Goal: Use online tool/utility: Utilize a website feature to perform a specific function

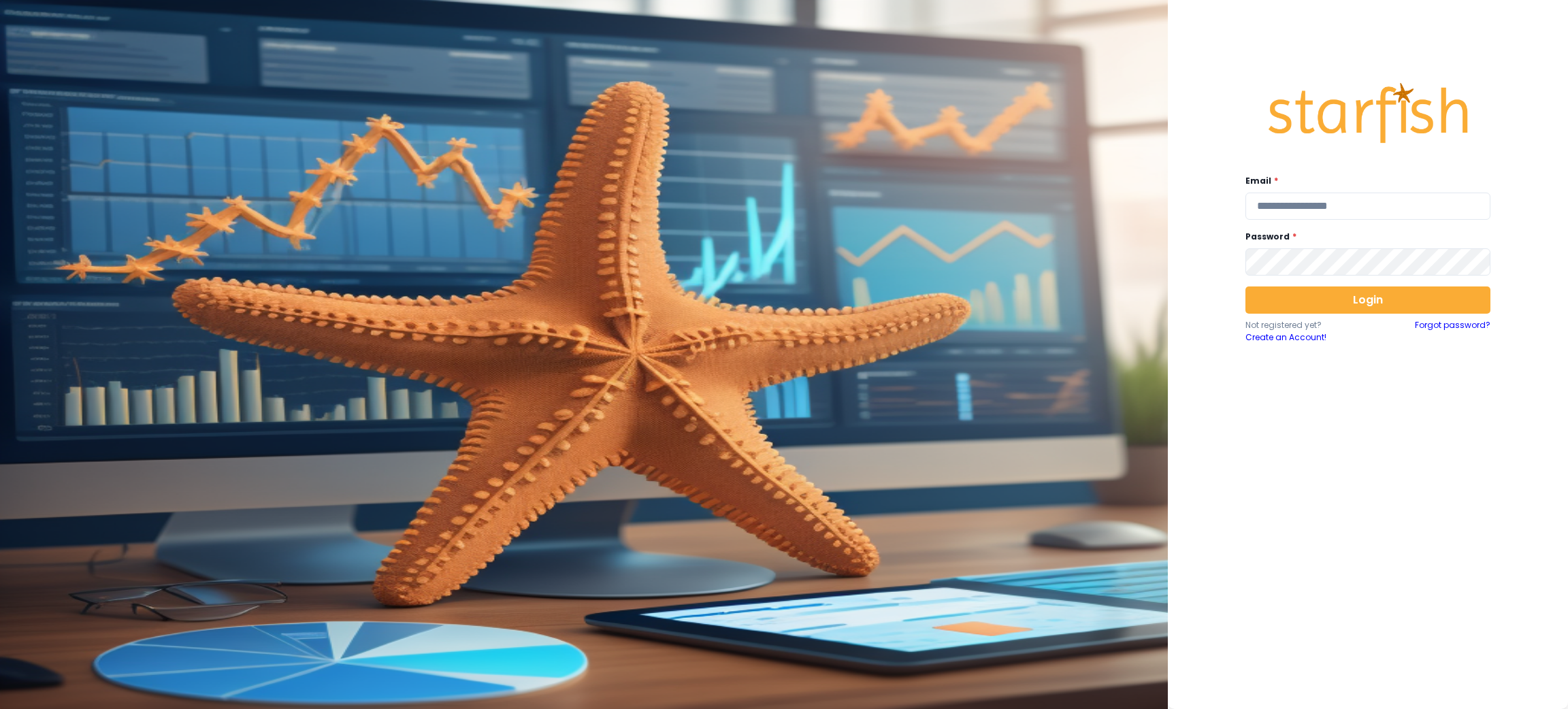
click at [1288, 189] on div "Email *" at bounding box center [1368, 198] width 245 height 45
drag, startPoint x: 1301, startPoint y: 203, endPoint x: 962, endPoint y: 137, distance: 345.4
click at [1301, 203] on input "email" at bounding box center [1368, 206] width 245 height 27
click at [1308, 190] on div "Email *" at bounding box center [1368, 198] width 245 height 45
click at [1331, 207] on input "email" at bounding box center [1368, 206] width 245 height 27
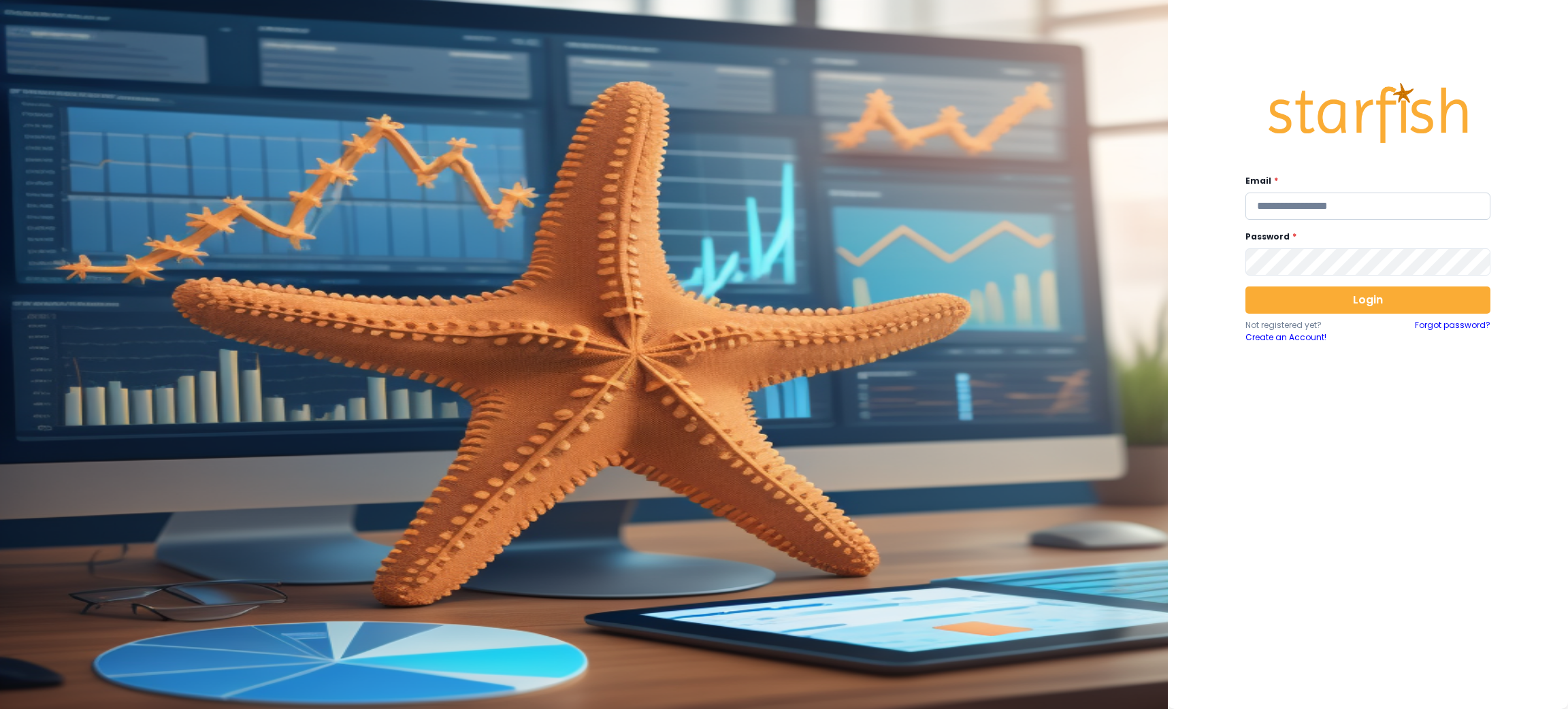
type input "**********"
drag, startPoint x: 1469, startPoint y: 214, endPoint x: 883, endPoint y: 208, distance: 586.0
click at [883, 208] on div "**********" at bounding box center [784, 354] width 1568 height 709
click at [1312, 203] on input "email" at bounding box center [1368, 206] width 245 height 27
type input "**********"
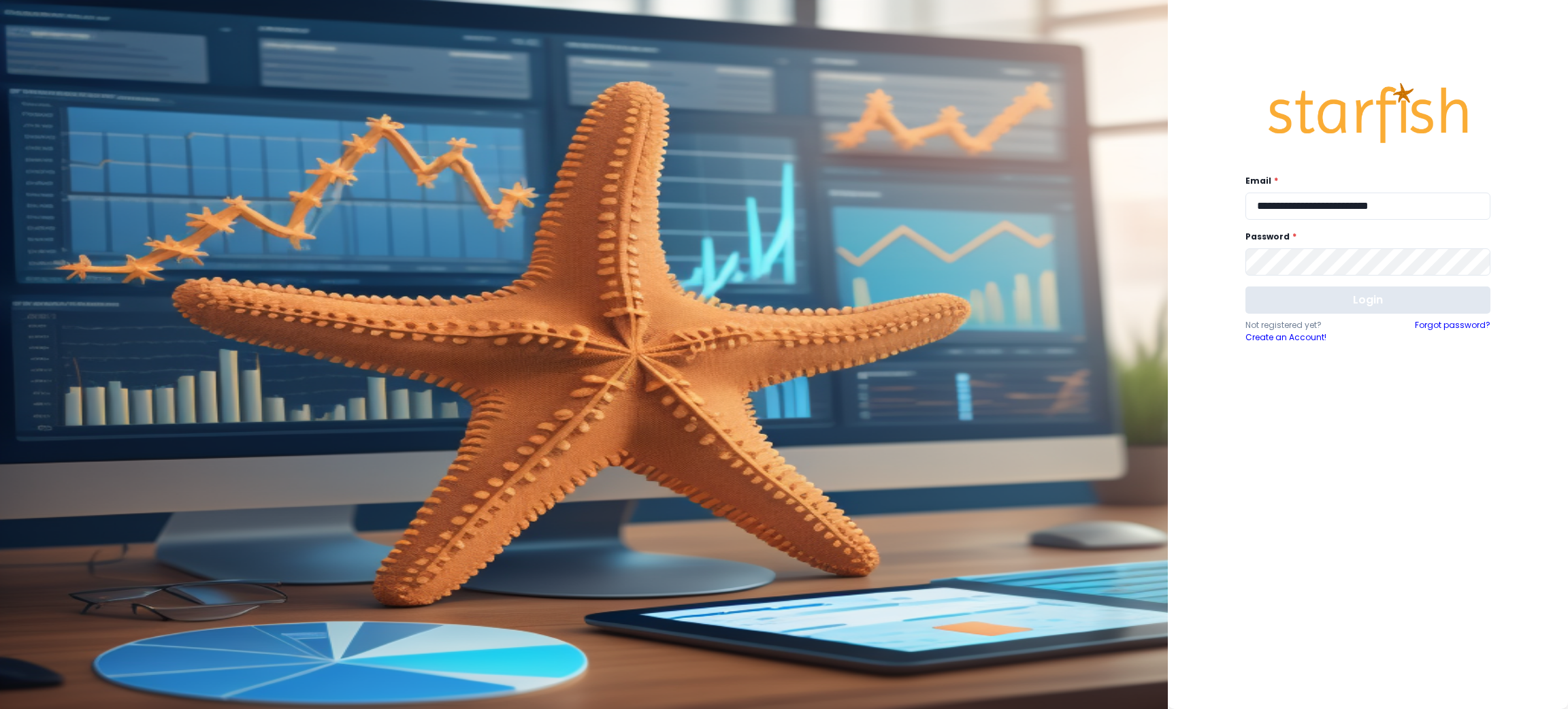
click at [1320, 293] on button "Login" at bounding box center [1368, 299] width 245 height 27
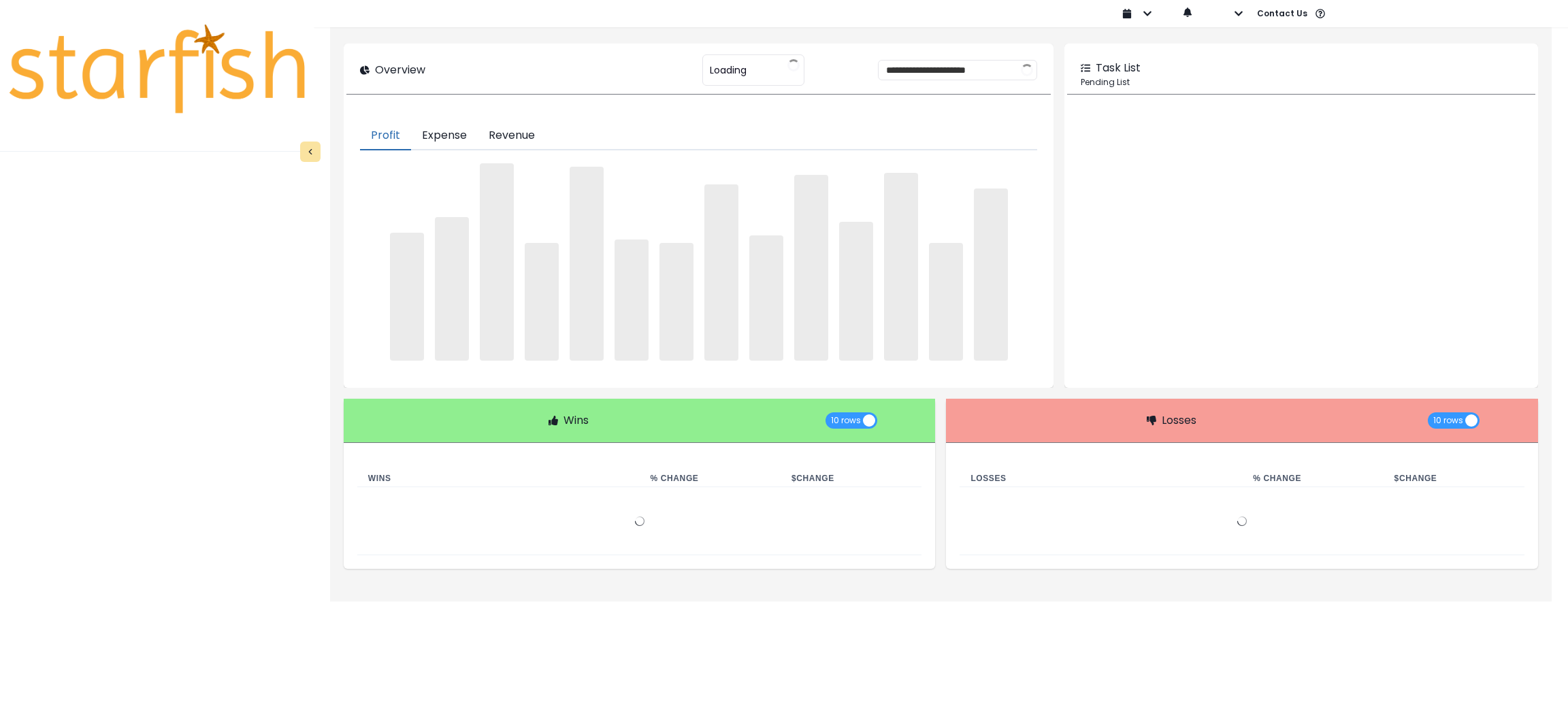
type input "********"
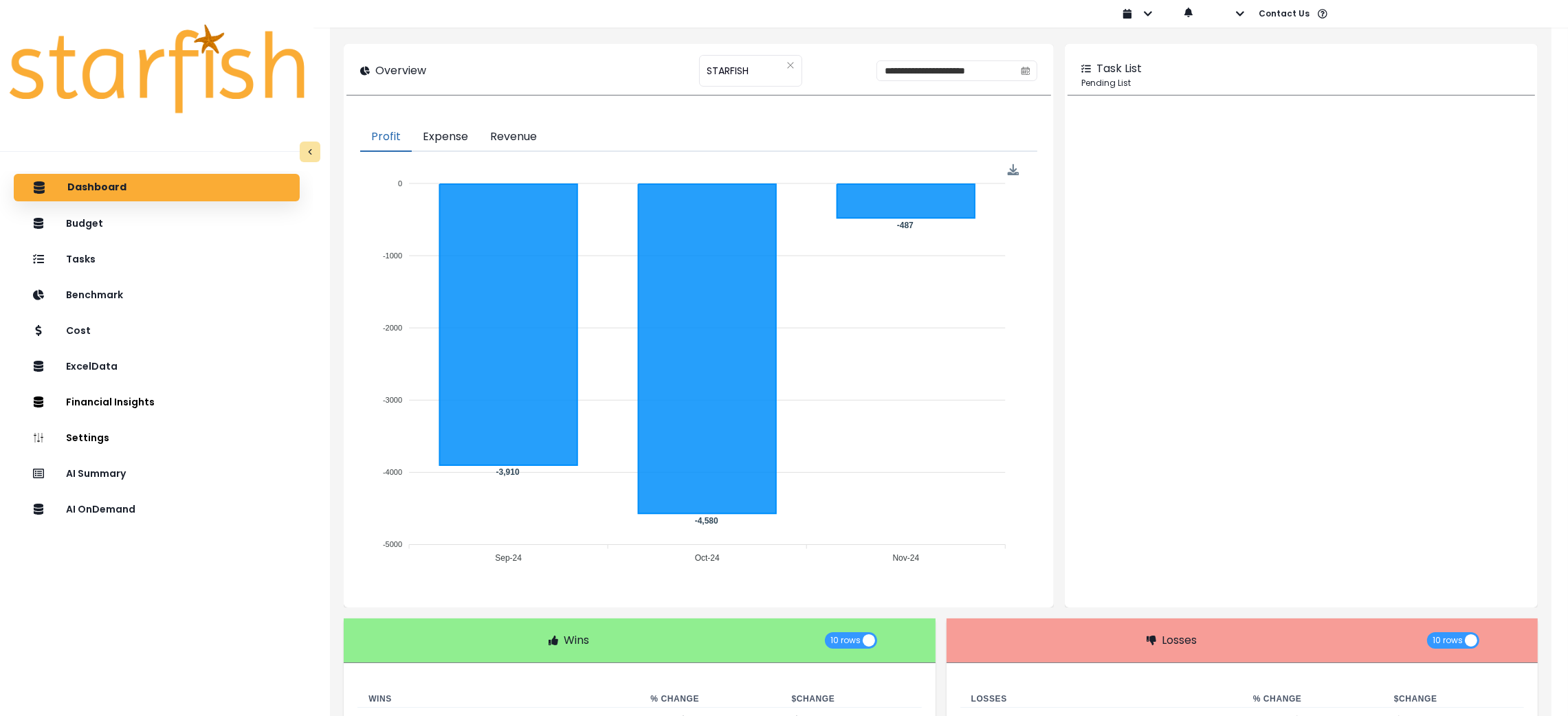
click at [125, 527] on div "Dashboard Budget Tasks Benchmark Cost ExcelData Financial Insights Location Ana…" at bounding box center [156, 478] width 313 height 613
click at [134, 507] on p "AI OnDemand" at bounding box center [103, 509] width 72 height 12
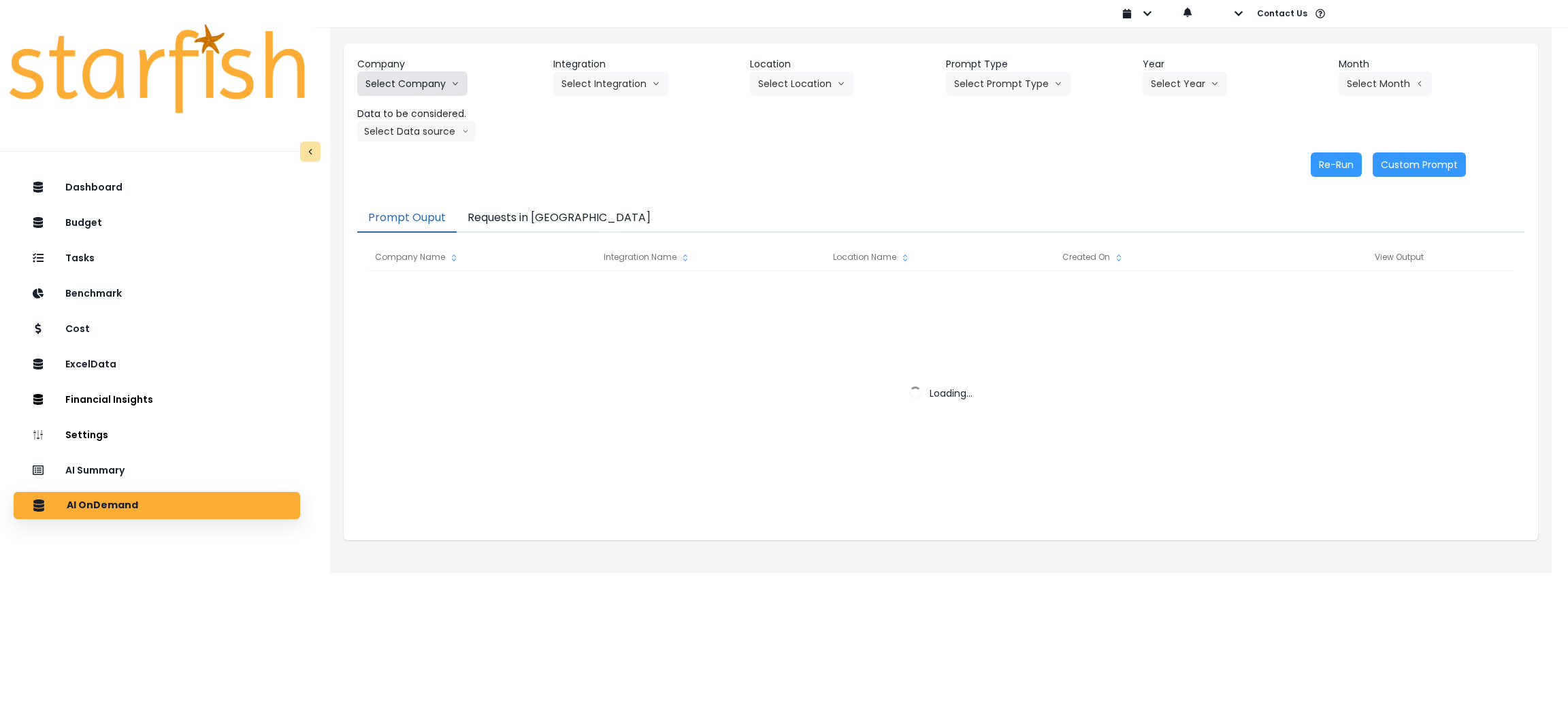
click at [434, 81] on button "Select Company" at bounding box center [413, 84] width 110 height 25
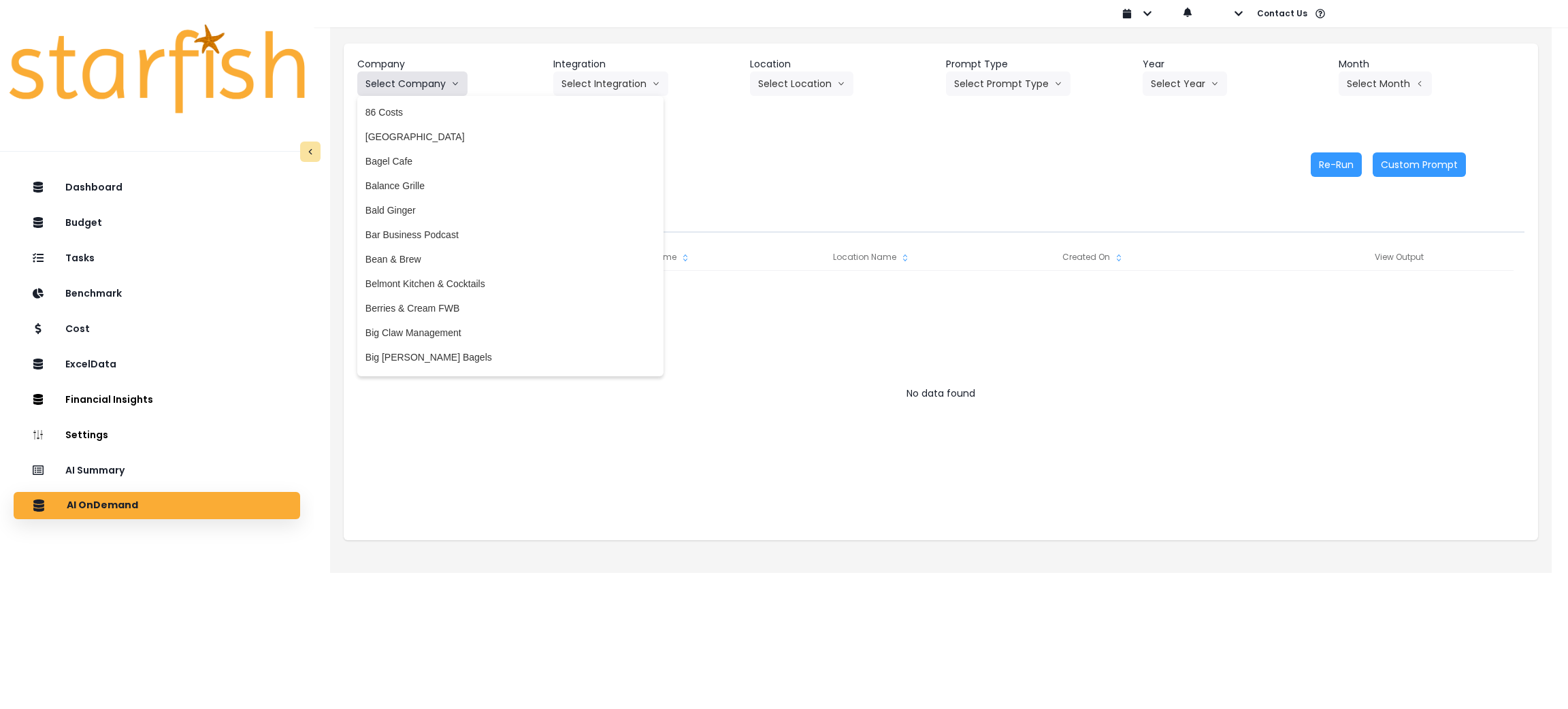
click at [454, 92] on button "Select Company" at bounding box center [413, 84] width 110 height 25
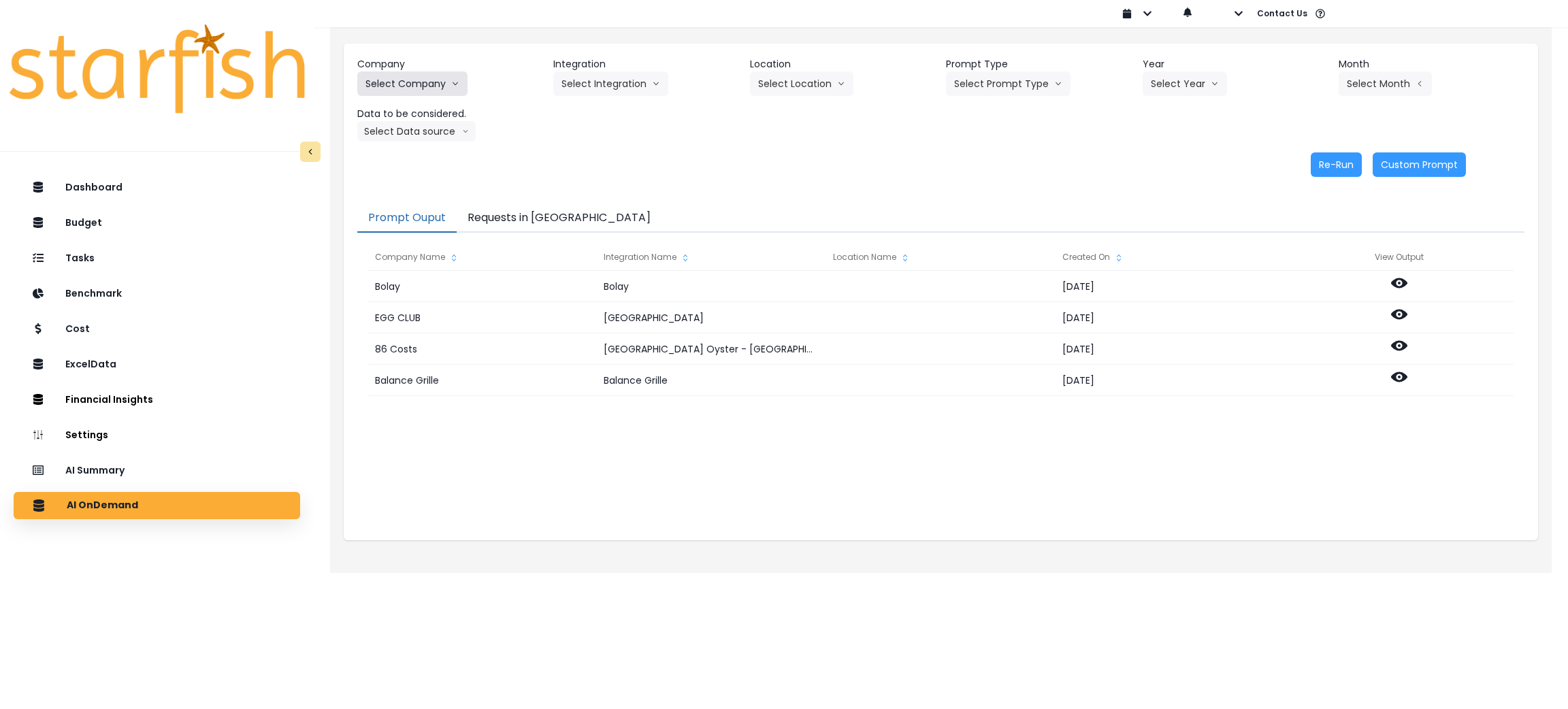
click at [454, 86] on icon "arrow down line" at bounding box center [455, 84] width 8 height 14
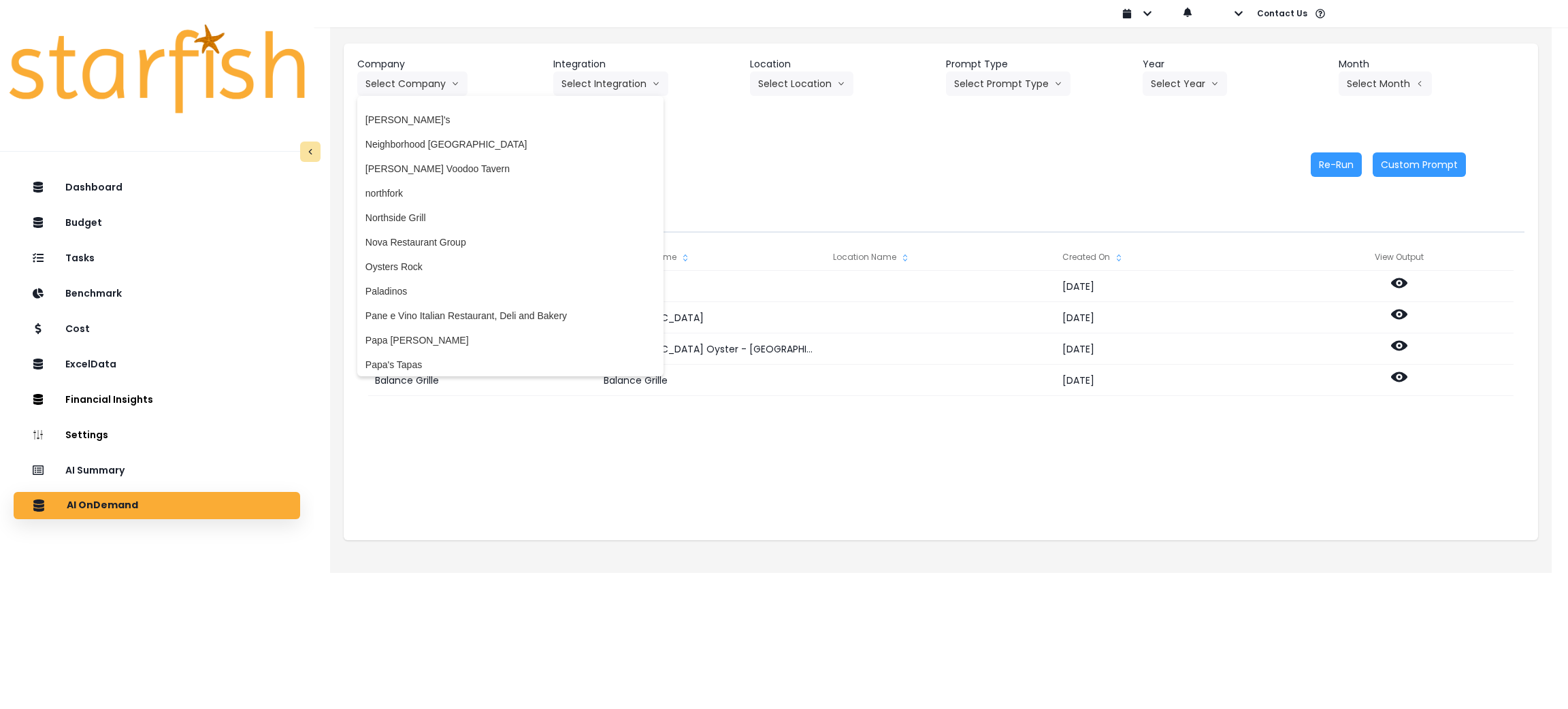
scroll to position [1634, 0]
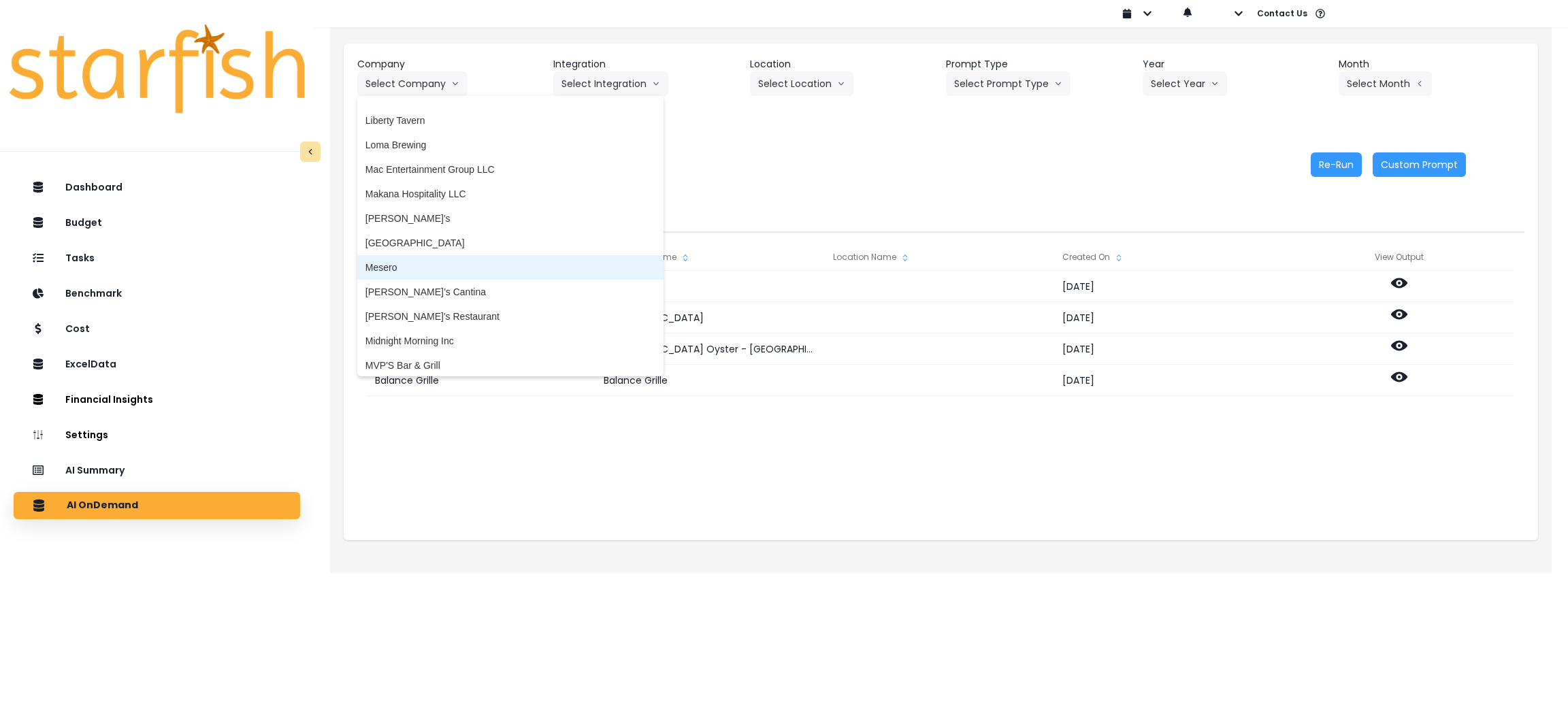
click at [487, 262] on span "Mesero" at bounding box center [510, 267] width 290 height 14
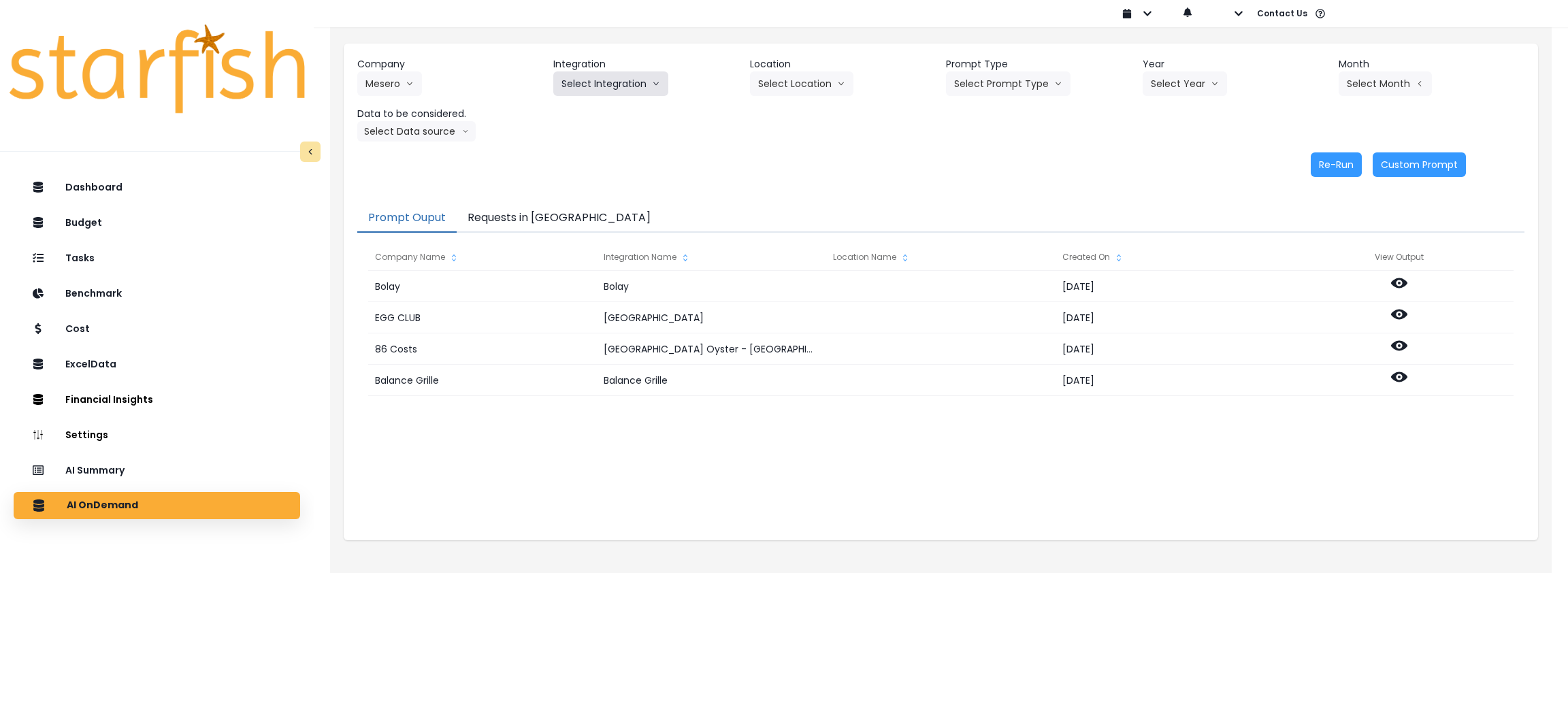
click at [643, 89] on button "Select Integration" at bounding box center [611, 84] width 115 height 25
click at [586, 118] on span "Mesero" at bounding box center [577, 112] width 32 height 14
click at [1192, 77] on button "Select Year" at bounding box center [1185, 84] width 84 height 25
click at [1167, 157] on span "2025" at bounding box center [1161, 161] width 21 height 14
click at [986, 81] on button "Select Prompt Type" at bounding box center [1007, 84] width 124 height 25
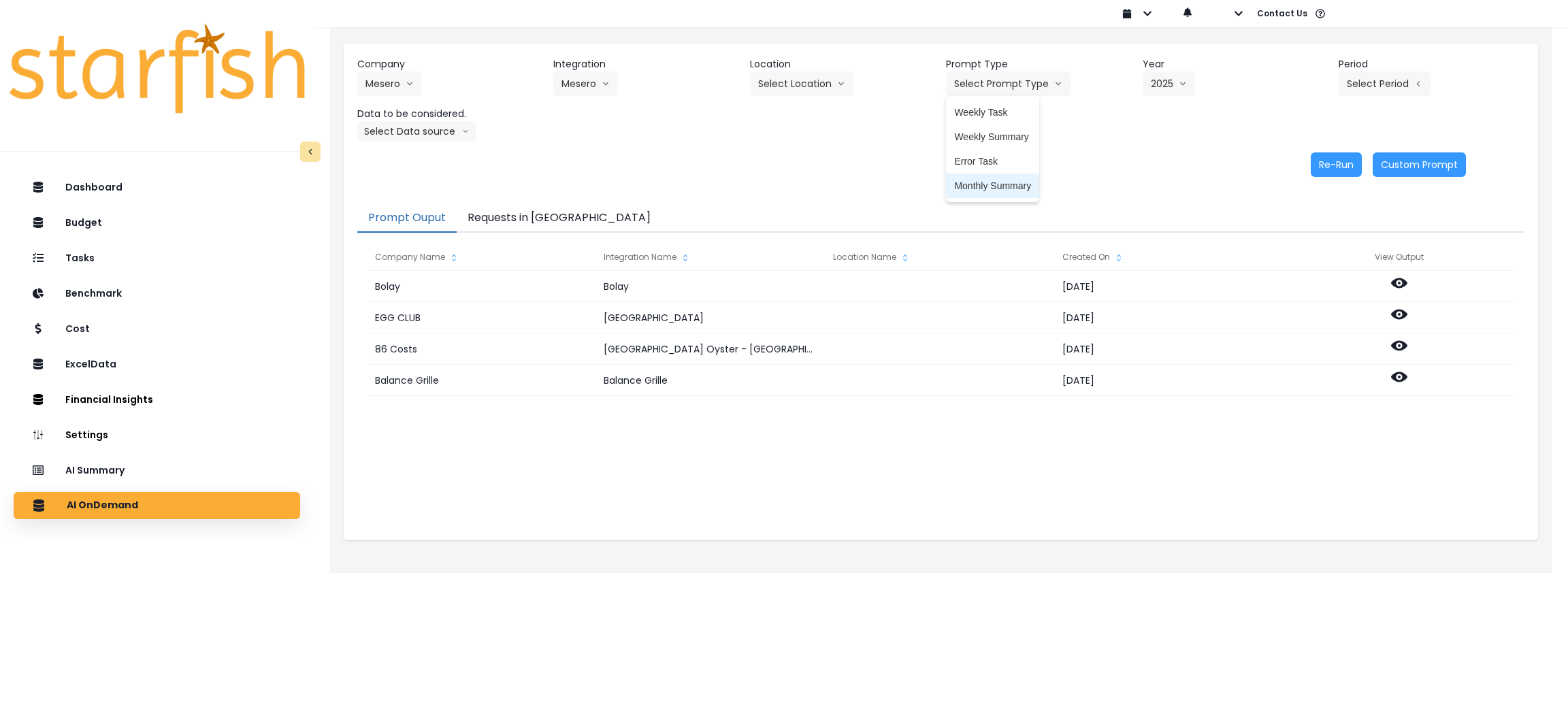
click at [990, 189] on span "Monthly Summary" at bounding box center [993, 185] width 77 height 14
click at [1376, 75] on button "Select Period" at bounding box center [1384, 84] width 92 height 25
click at [1314, 264] on span "P8" at bounding box center [1322, 259] width 17 height 14
click at [423, 126] on button "Select Data source" at bounding box center [416, 131] width 118 height 20
click at [423, 186] on span "Location Analysis" at bounding box center [410, 182] width 91 height 14
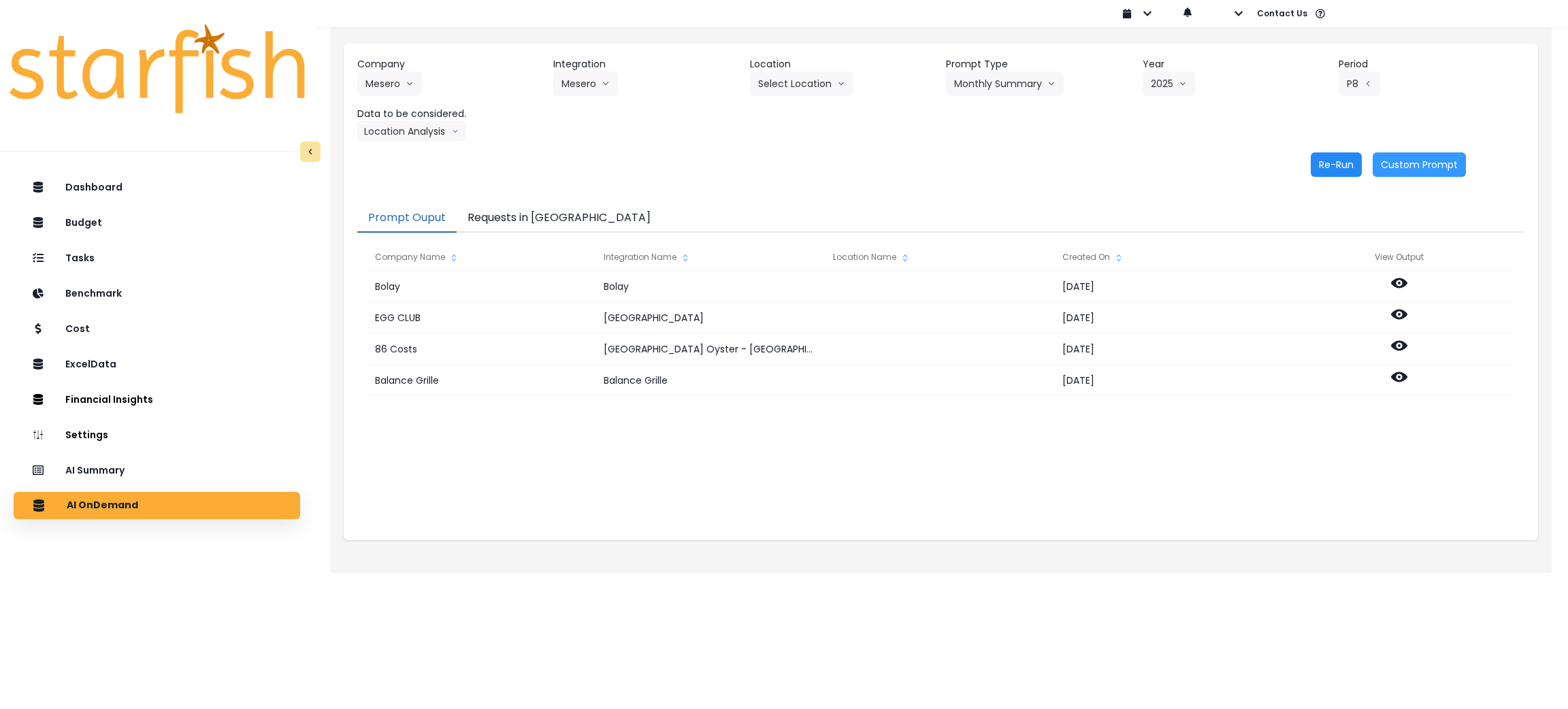
click at [1336, 173] on button "Re-Run" at bounding box center [1336, 165] width 51 height 25
click at [512, 222] on button "Requests in [GEOGRAPHIC_DATA]" at bounding box center [559, 218] width 205 height 28
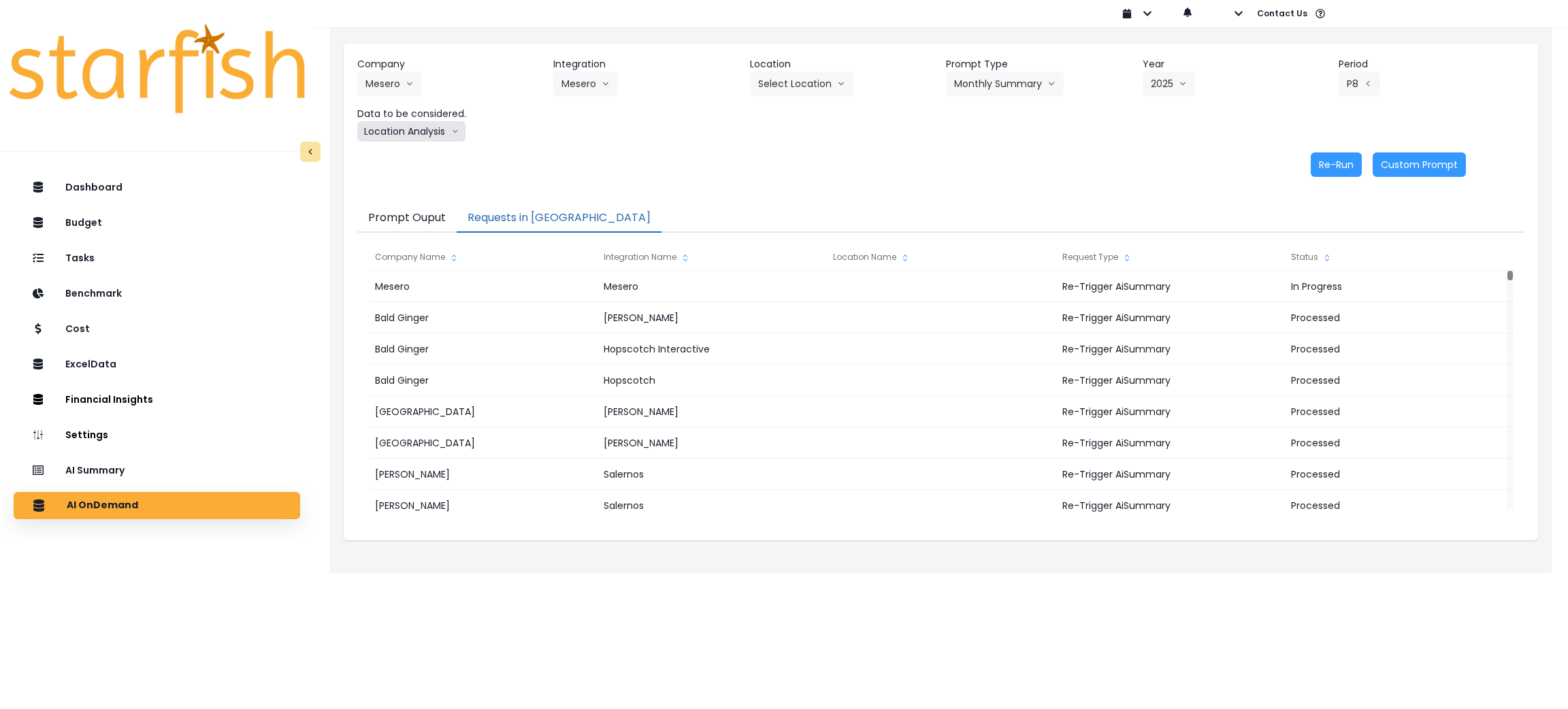
click at [446, 137] on button "Location Analysis" at bounding box center [411, 131] width 108 height 20
click at [427, 153] on span "Comparison overtime" at bounding box center [410, 158] width 91 height 14
click at [1326, 171] on button "Re-Run" at bounding box center [1336, 165] width 51 height 25
